Goal: Transaction & Acquisition: Book appointment/travel/reservation

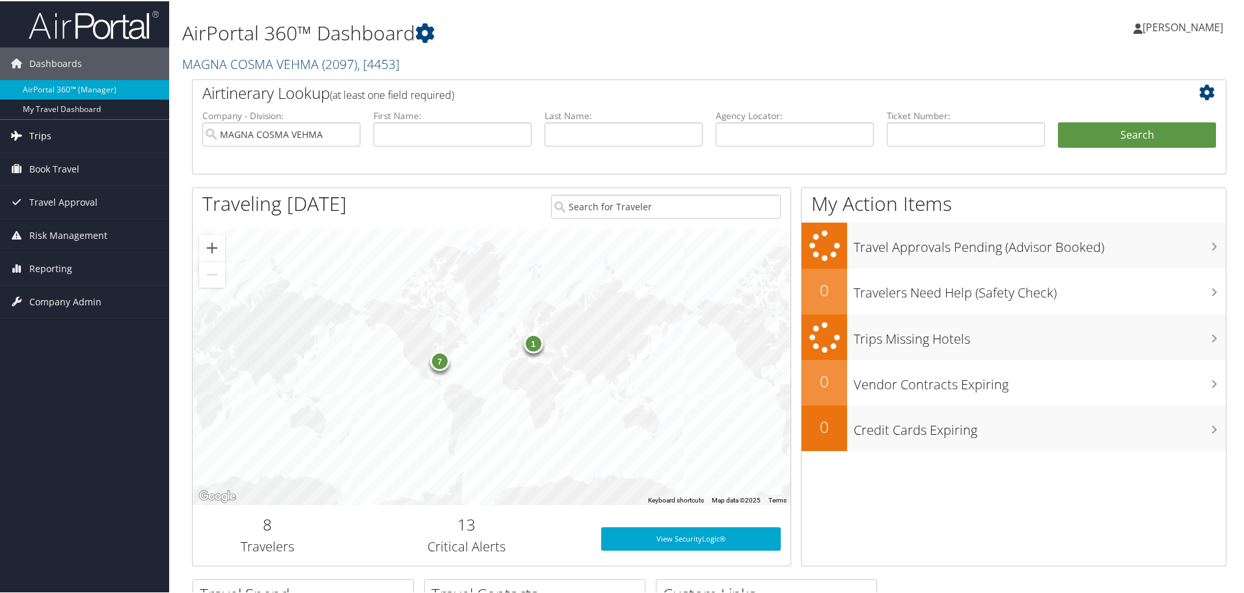
click at [40, 135] on span "Trips" at bounding box center [40, 134] width 22 height 33
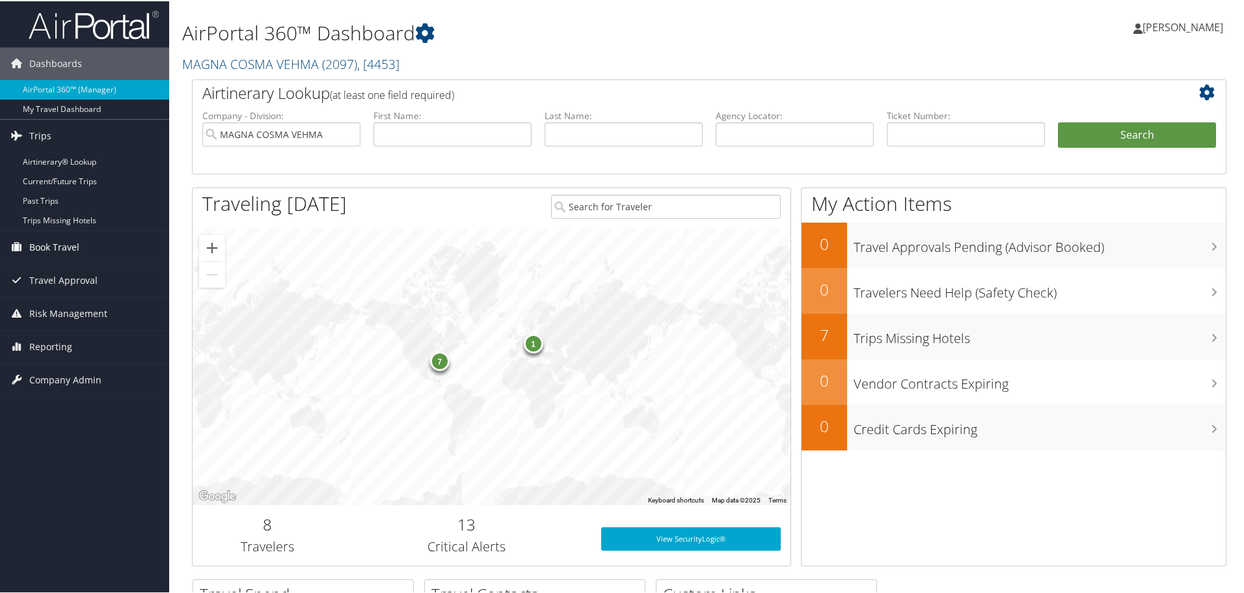
click at [55, 245] on span "Book Travel" at bounding box center [54, 246] width 50 height 33
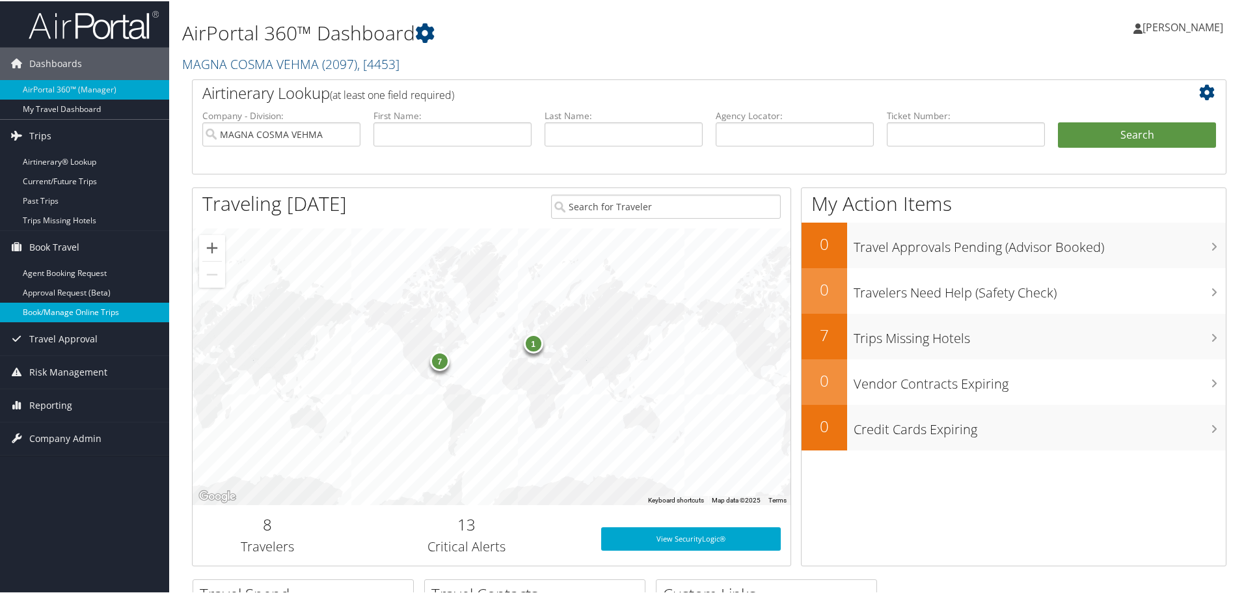
click at [47, 309] on link "Book/Manage Online Trips" at bounding box center [84, 311] width 169 height 20
